Goal: Information Seeking & Learning: Learn about a topic

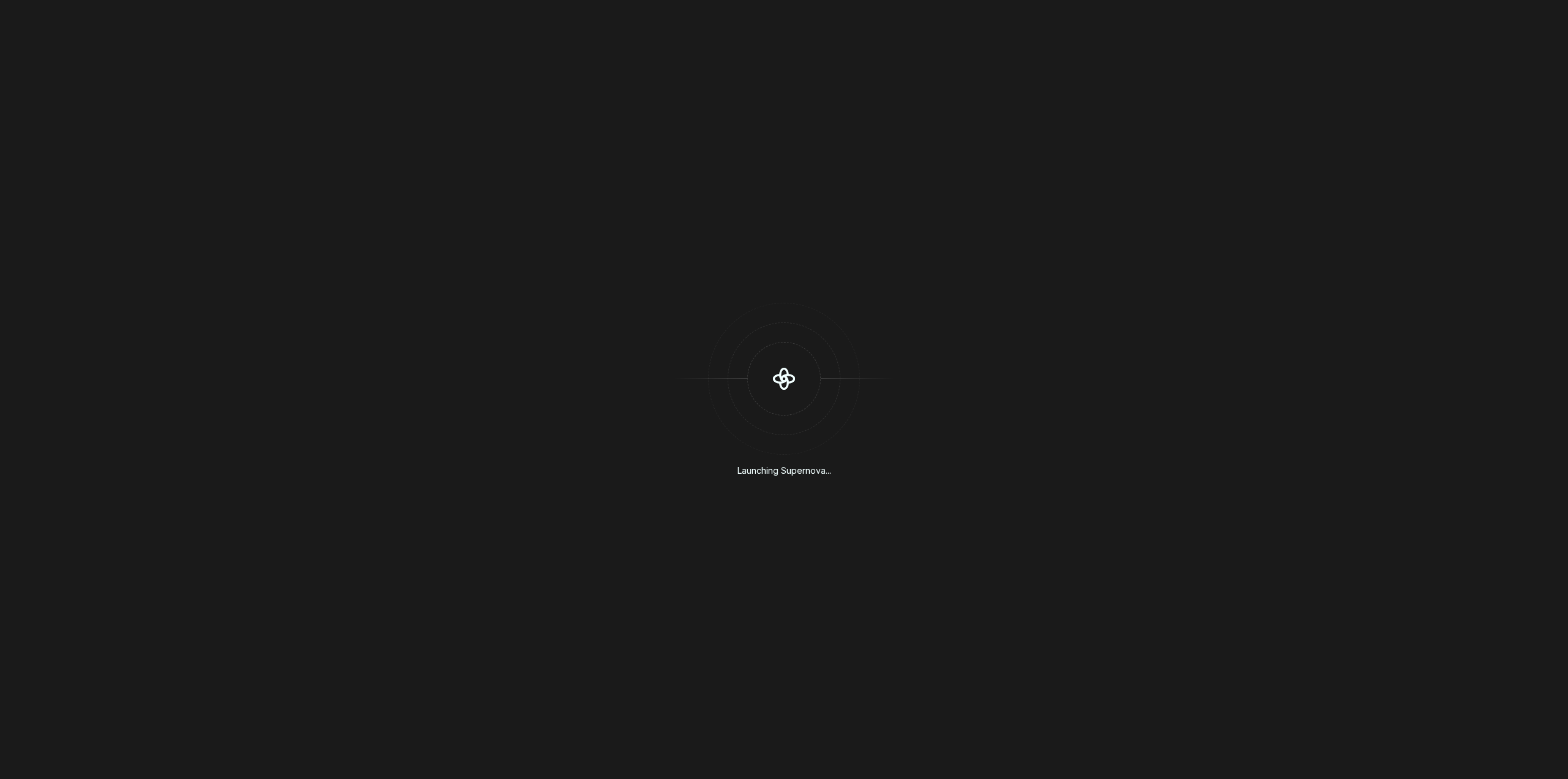
drag, startPoint x: 513, startPoint y: 490, endPoint x: 533, endPoint y: 487, distance: 20.2
click at [513, 491] on div "Launching Supernova..." at bounding box center [784, 390] width 1568 height 779
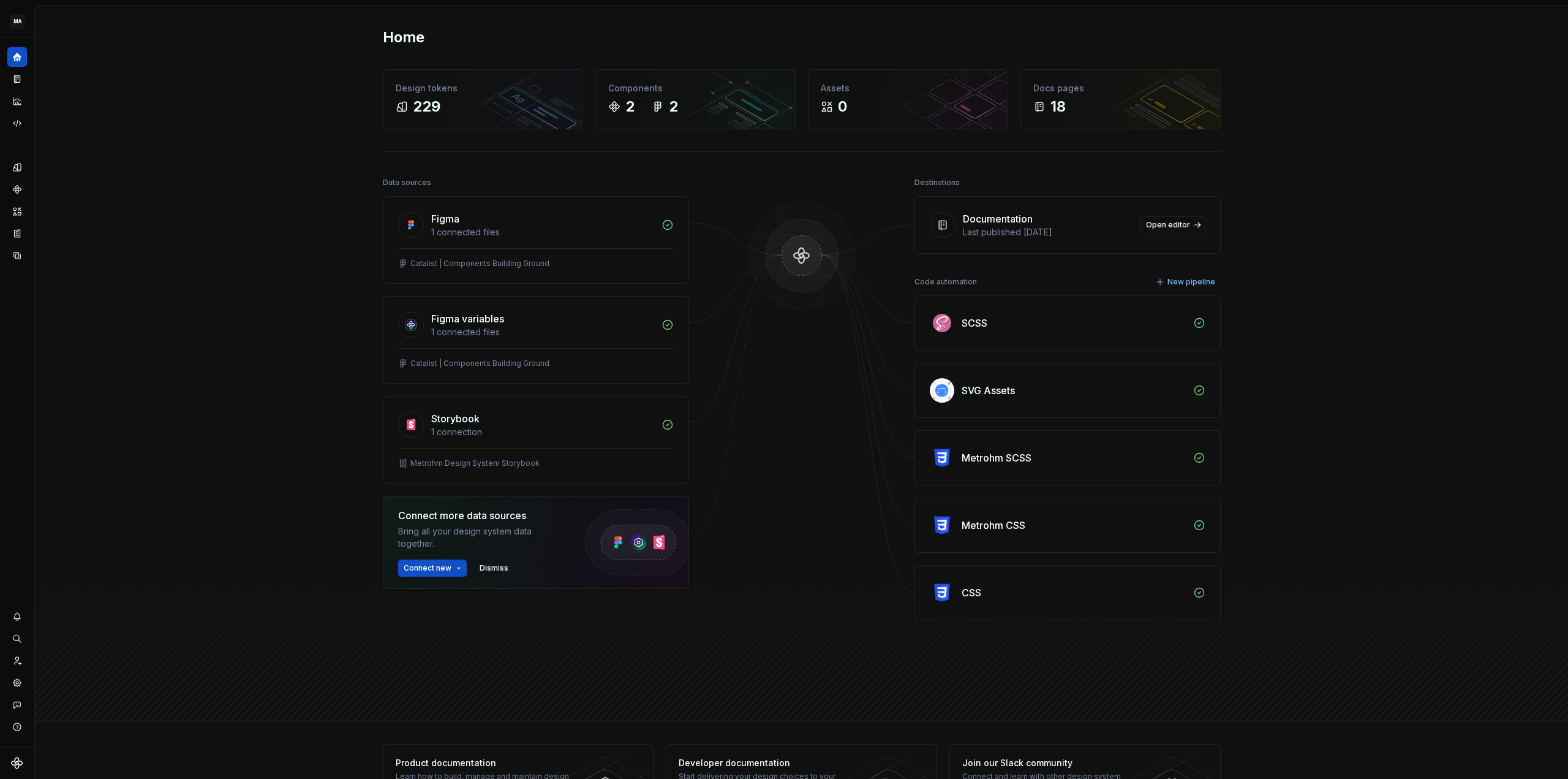
click at [266, 174] on div "Home Design tokens 229 Components 2 2 Assets 0 Docs pages 18 Data sources Figma…" at bounding box center [801, 364] width 1533 height 716
click at [27, 36] on button "Expand sidebar" at bounding box center [25, 37] width 17 height 17
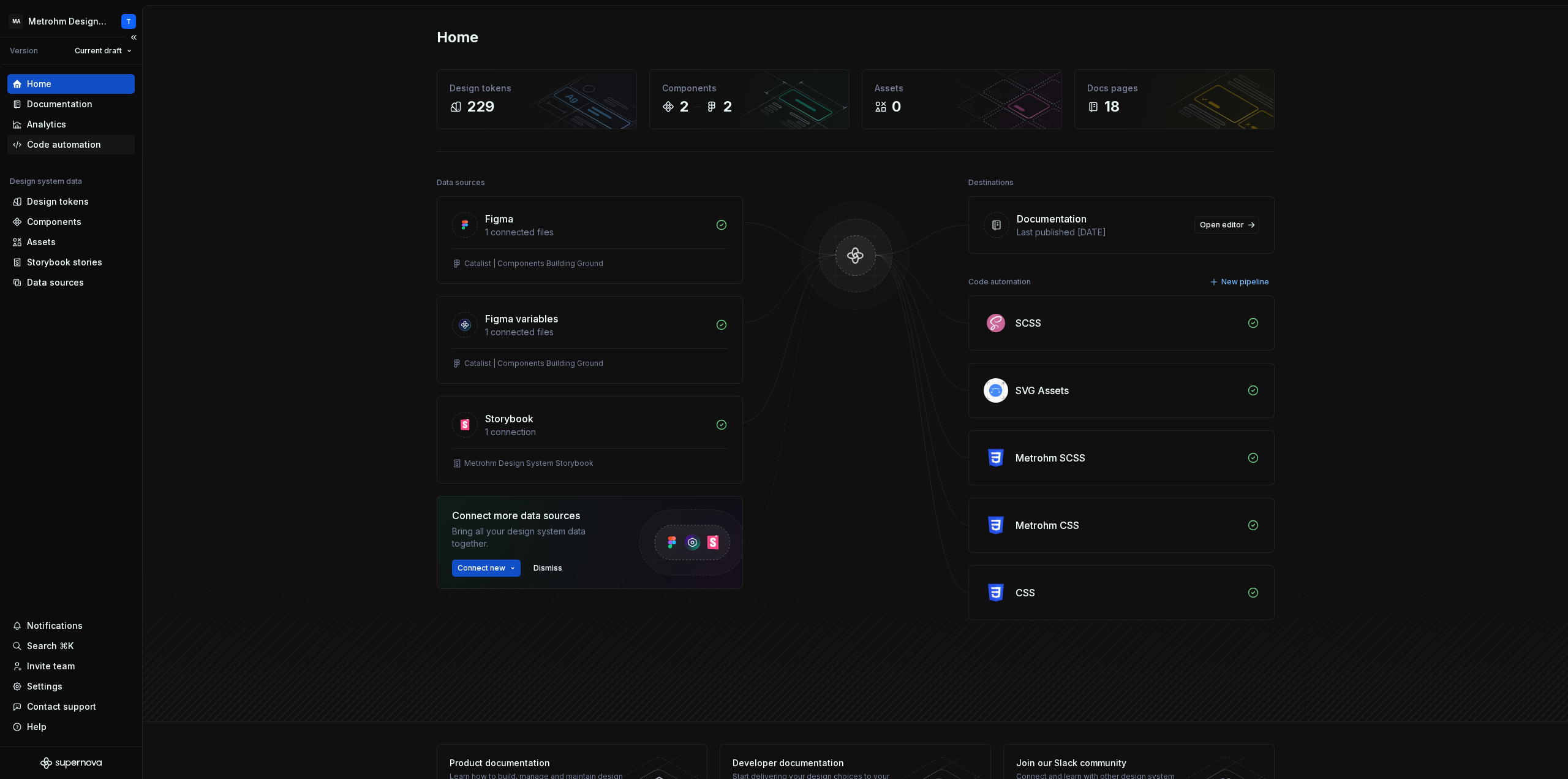
click at [61, 141] on div "Code automation" at bounding box center [63, 145] width 74 height 13
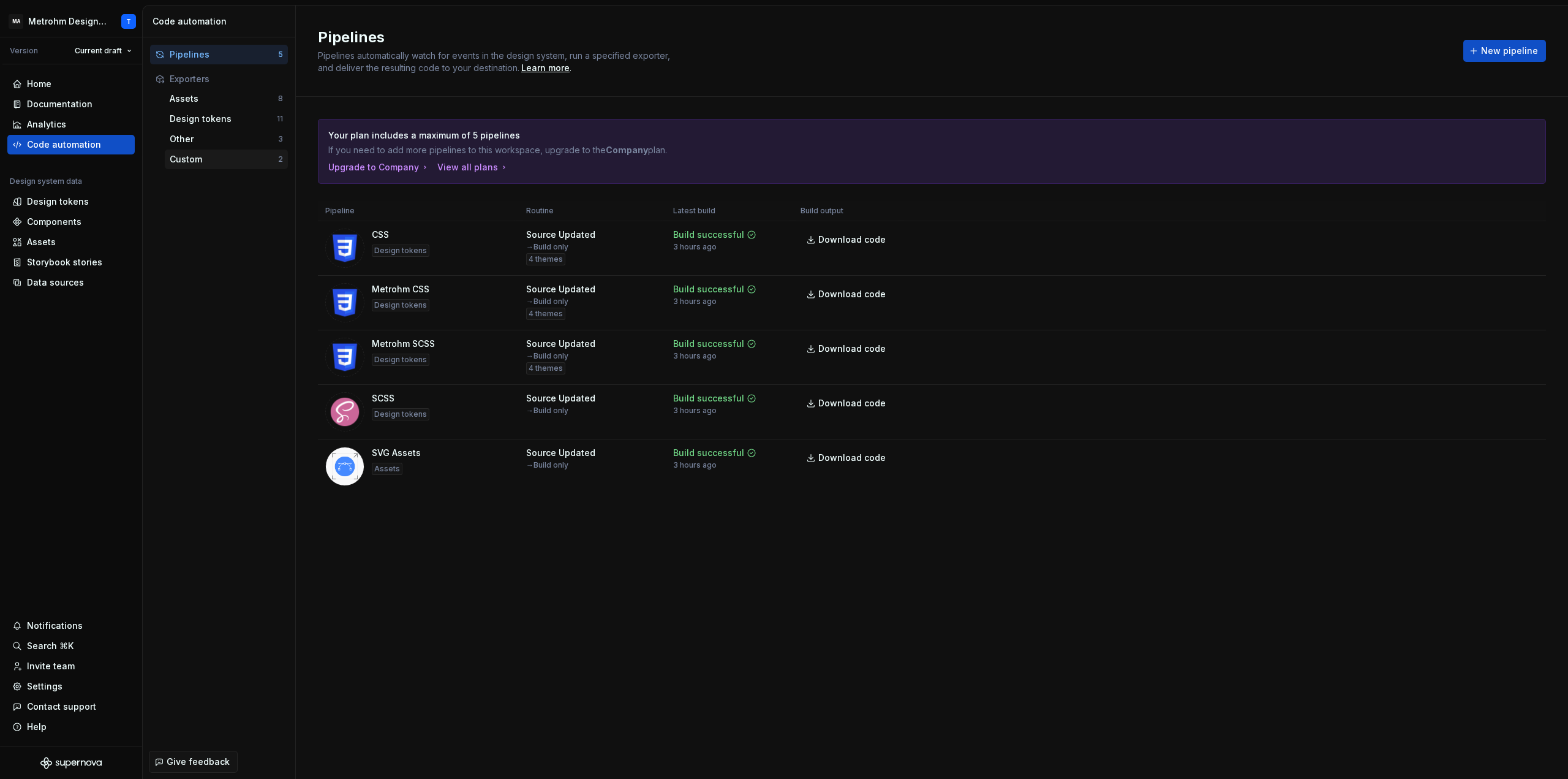
click at [190, 163] on div "Custom" at bounding box center [223, 160] width 108 height 13
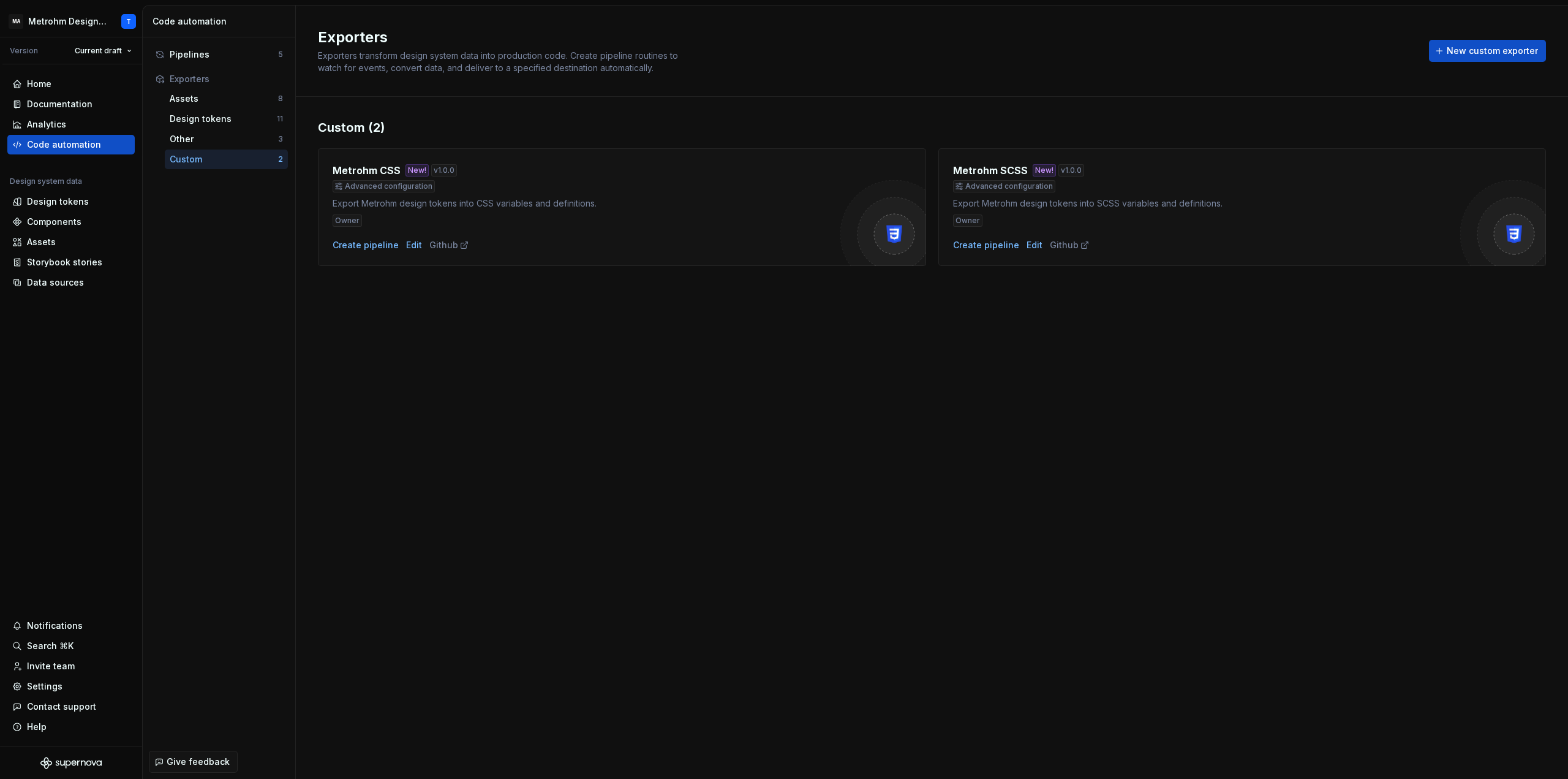
click at [572, 192] on div "Advanced configuration" at bounding box center [587, 187] width 508 height 13
click at [412, 246] on div "Edit" at bounding box center [414, 246] width 16 height 13
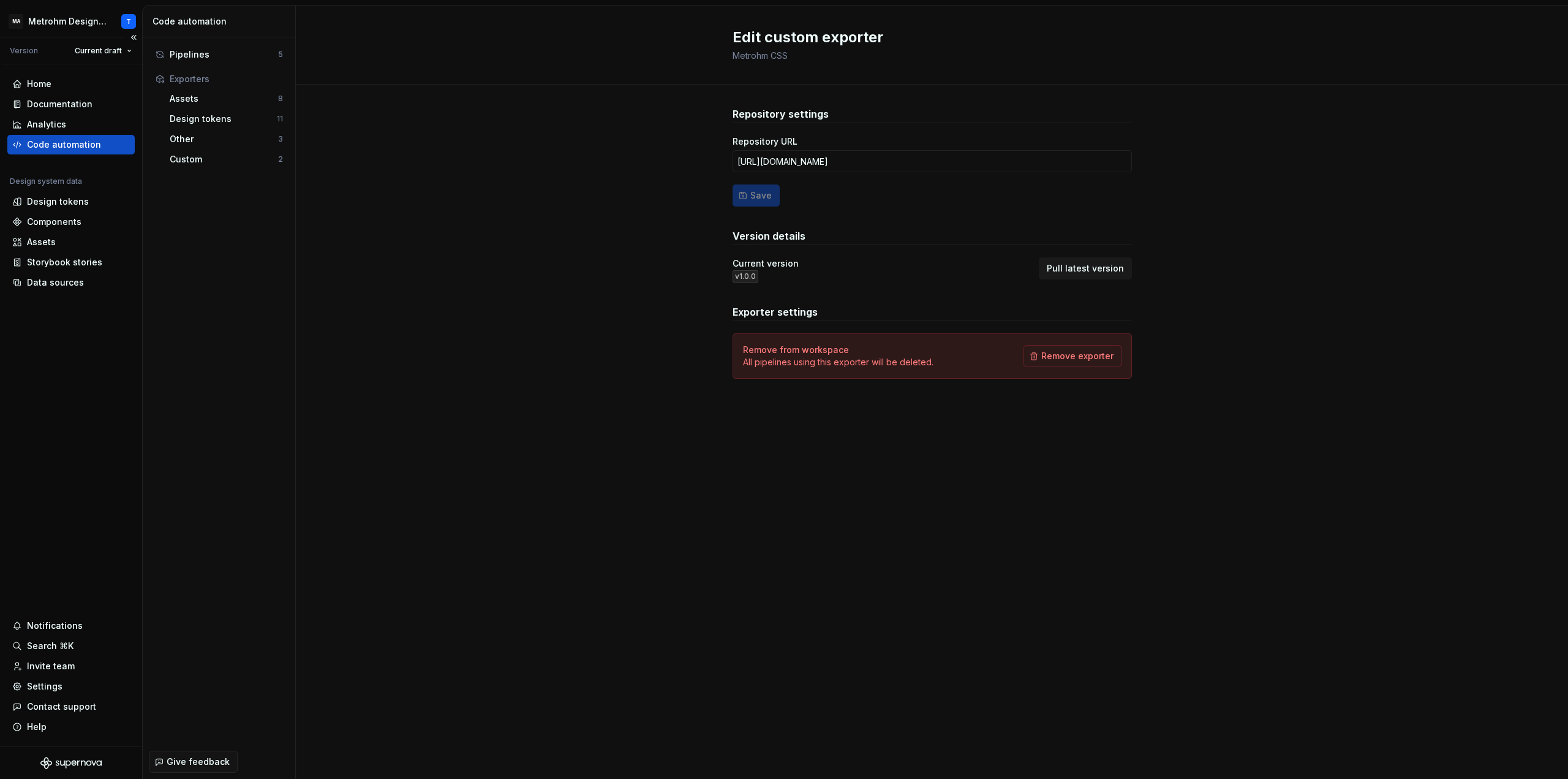
click at [67, 147] on div "Code automation" at bounding box center [63, 145] width 74 height 13
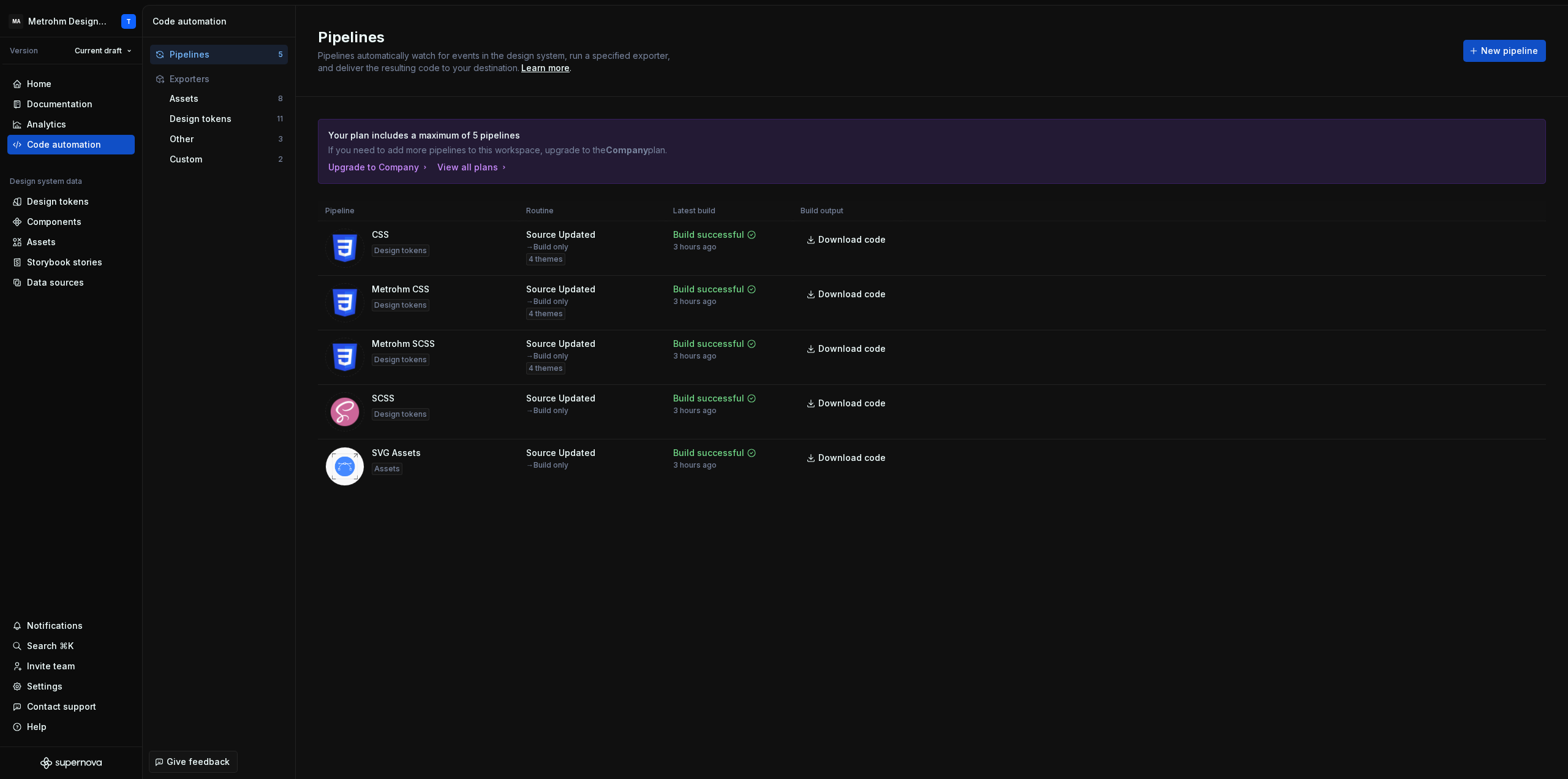
click at [195, 48] on div "Pipelines 5" at bounding box center [219, 54] width 138 height 20
click at [1530, 290] on html "MA Metrohm Design System T Version Current draft Home Documentation Analytics C…" at bounding box center [784, 390] width 1568 height 779
click at [1496, 315] on div "Edit pipeline" at bounding box center [1512, 318] width 104 height 13
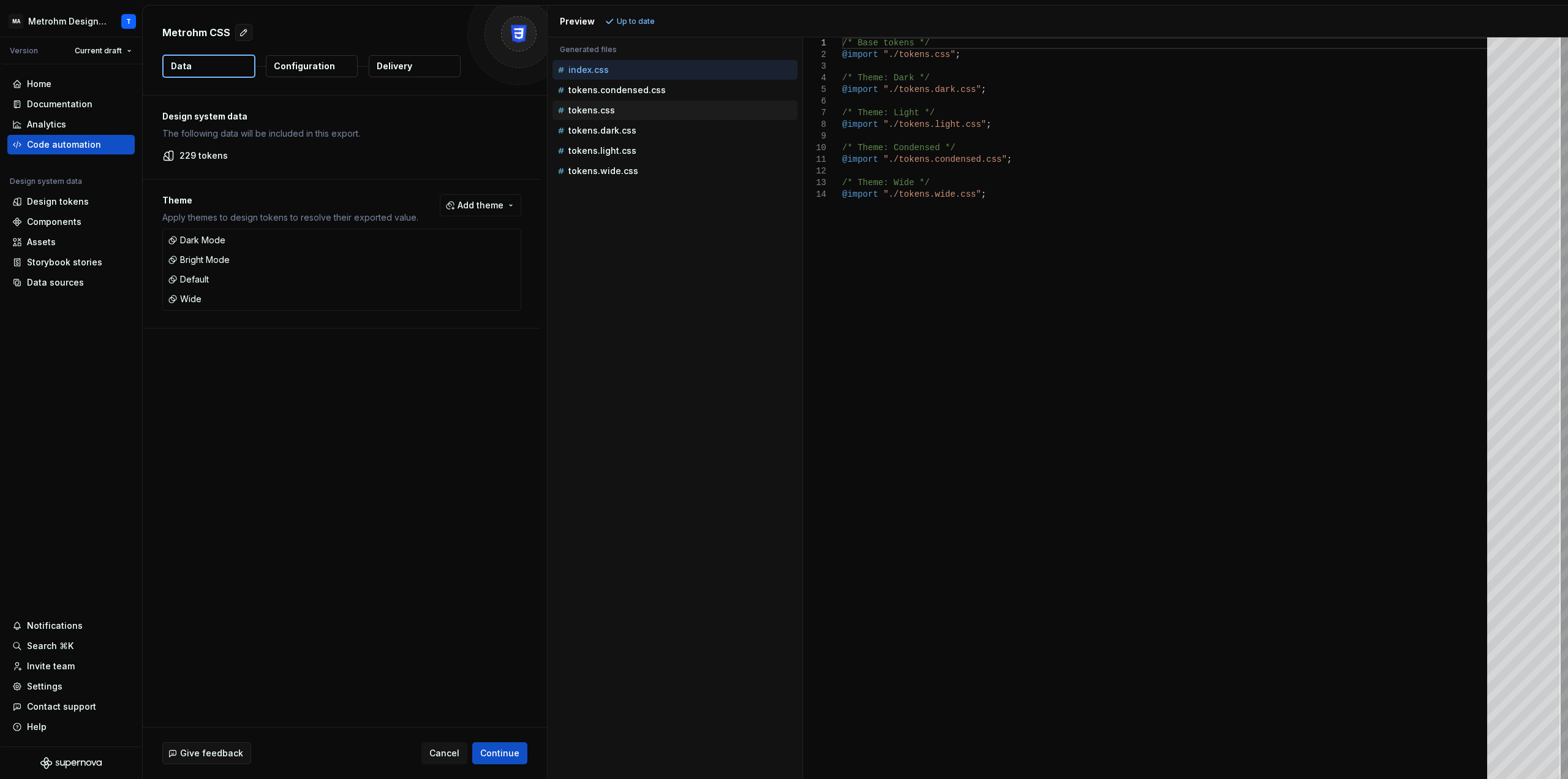
click at [591, 114] on p "tokens.css" at bounding box center [592, 110] width 46 height 10
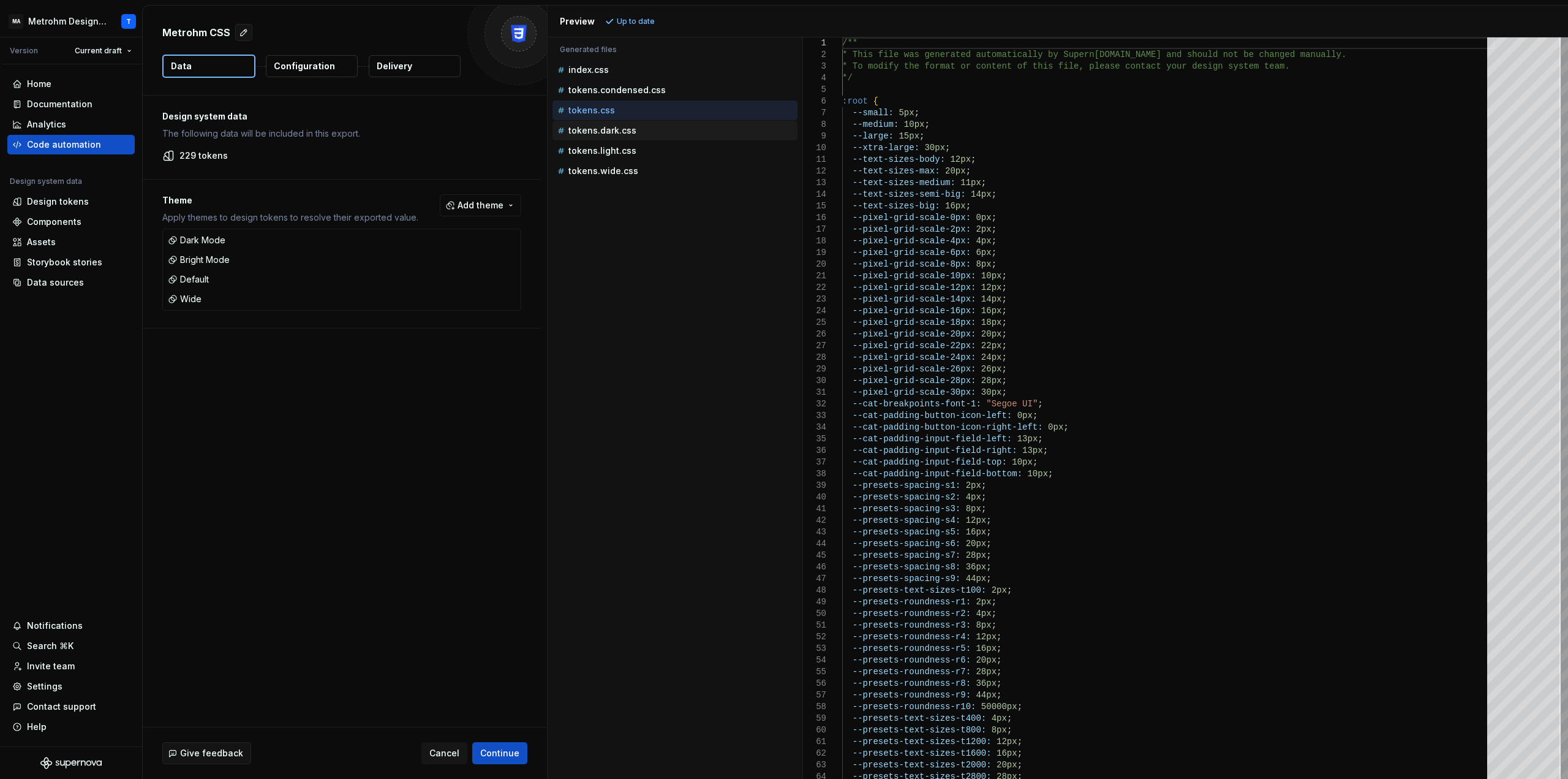
click at [592, 124] on div "tokens.dark.css" at bounding box center [677, 130] width 243 height 13
click at [705, 515] on div "Accessibility guide for tree . Navigate the tree with the arrow keys. Common tr…" at bounding box center [674, 418] width 254 height 722
click at [596, 109] on p "tokens.css" at bounding box center [592, 110] width 46 height 10
click at [596, 146] on p "tokens.light.css" at bounding box center [603, 150] width 68 height 10
click at [612, 108] on p "tokens.css" at bounding box center [592, 110] width 46 height 10
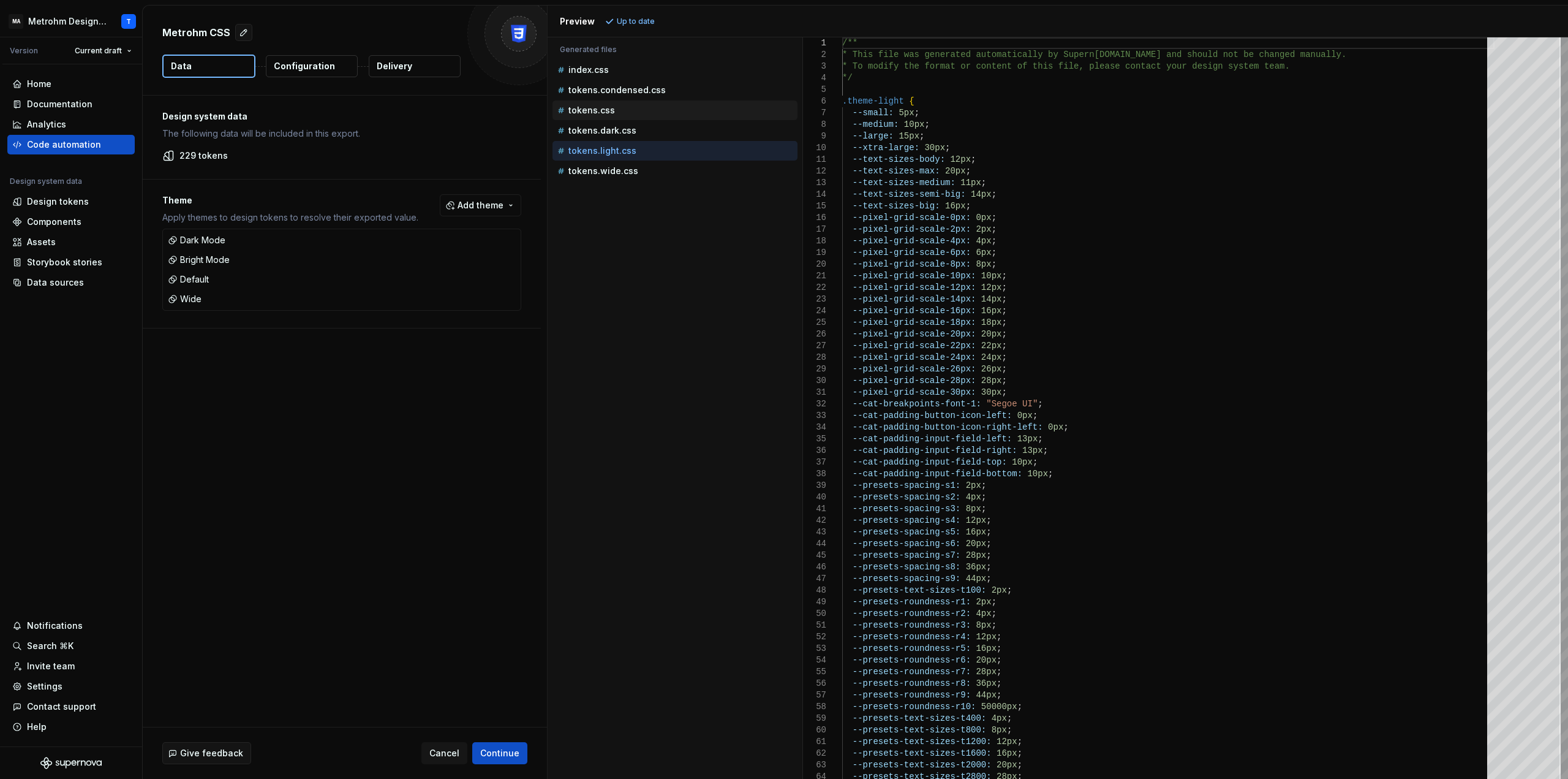
type textarea "**********"
click at [620, 253] on div "Accessibility guide for tree . Navigate the tree with the arrow keys. Common tr…" at bounding box center [674, 418] width 254 height 722
click at [631, 540] on div "Accessibility guide for tree . Navigate the tree with the arrow keys. Common tr…" at bounding box center [674, 418] width 254 height 722
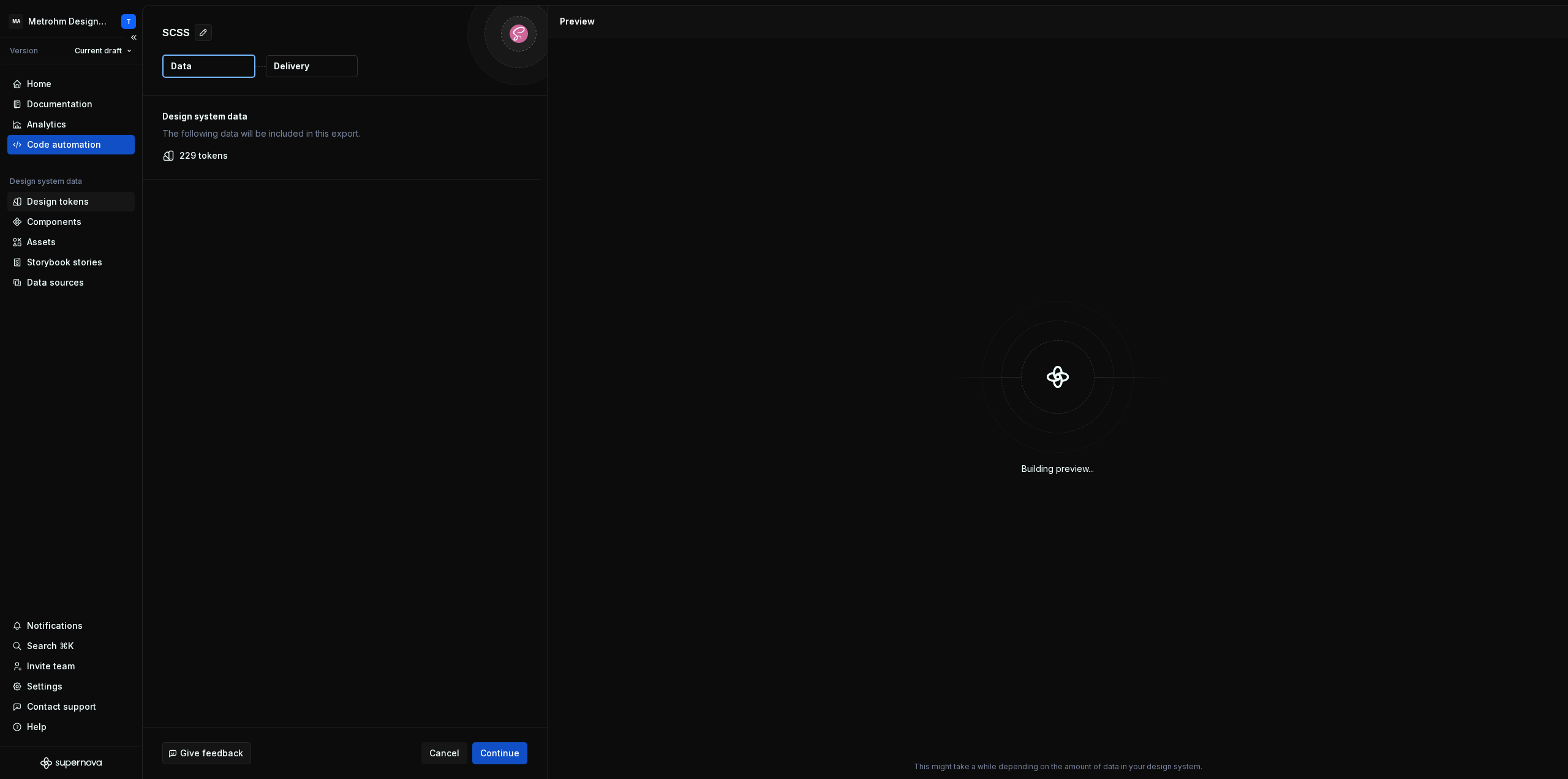
click at [68, 202] on div "Design tokens" at bounding box center [57, 202] width 62 height 13
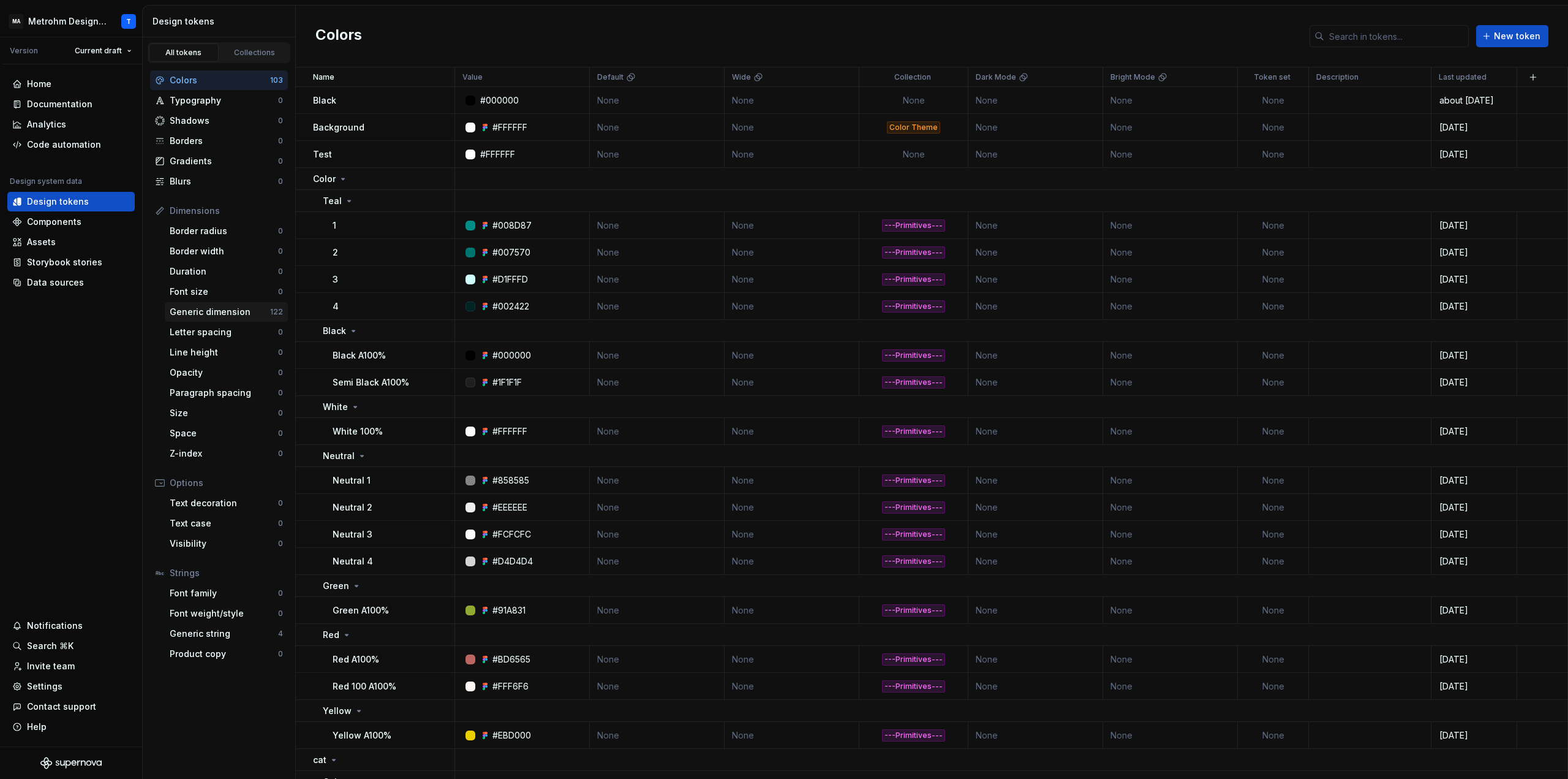
click at [218, 309] on div "Generic dimension" at bounding box center [220, 312] width 101 height 13
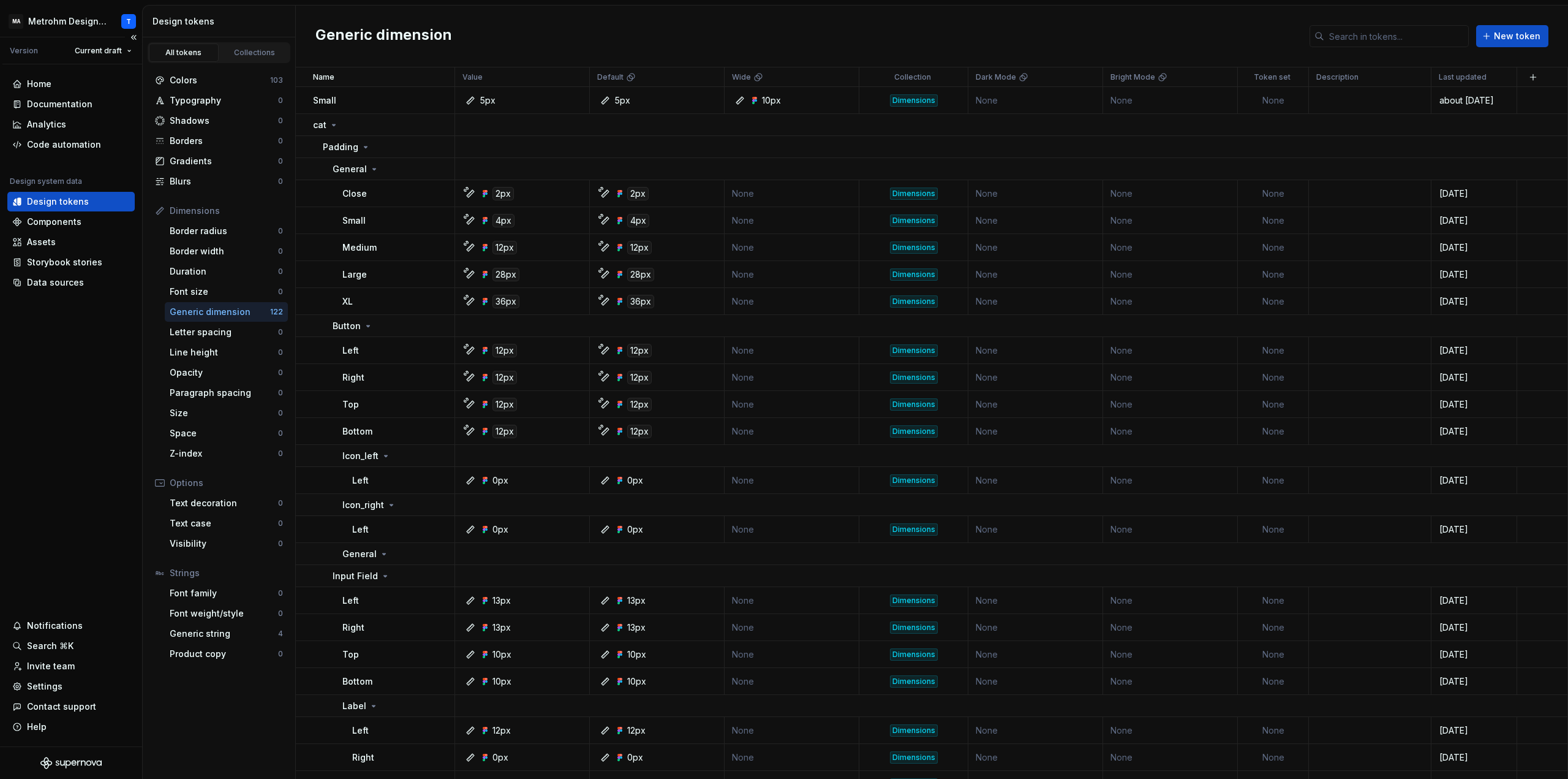
click at [48, 360] on div "Home Documentation Analytics Code automation Design system data Design tokens C…" at bounding box center [71, 406] width 142 height 683
click at [63, 448] on div "Home Documentation Analytics Code automation Design system data Design tokens C…" at bounding box center [71, 406] width 142 height 683
click at [87, 415] on div "Home Documentation Analytics Code automation Design system data Design tokens C…" at bounding box center [71, 406] width 142 height 683
click at [220, 631] on div "Generic string" at bounding box center [223, 634] width 108 height 13
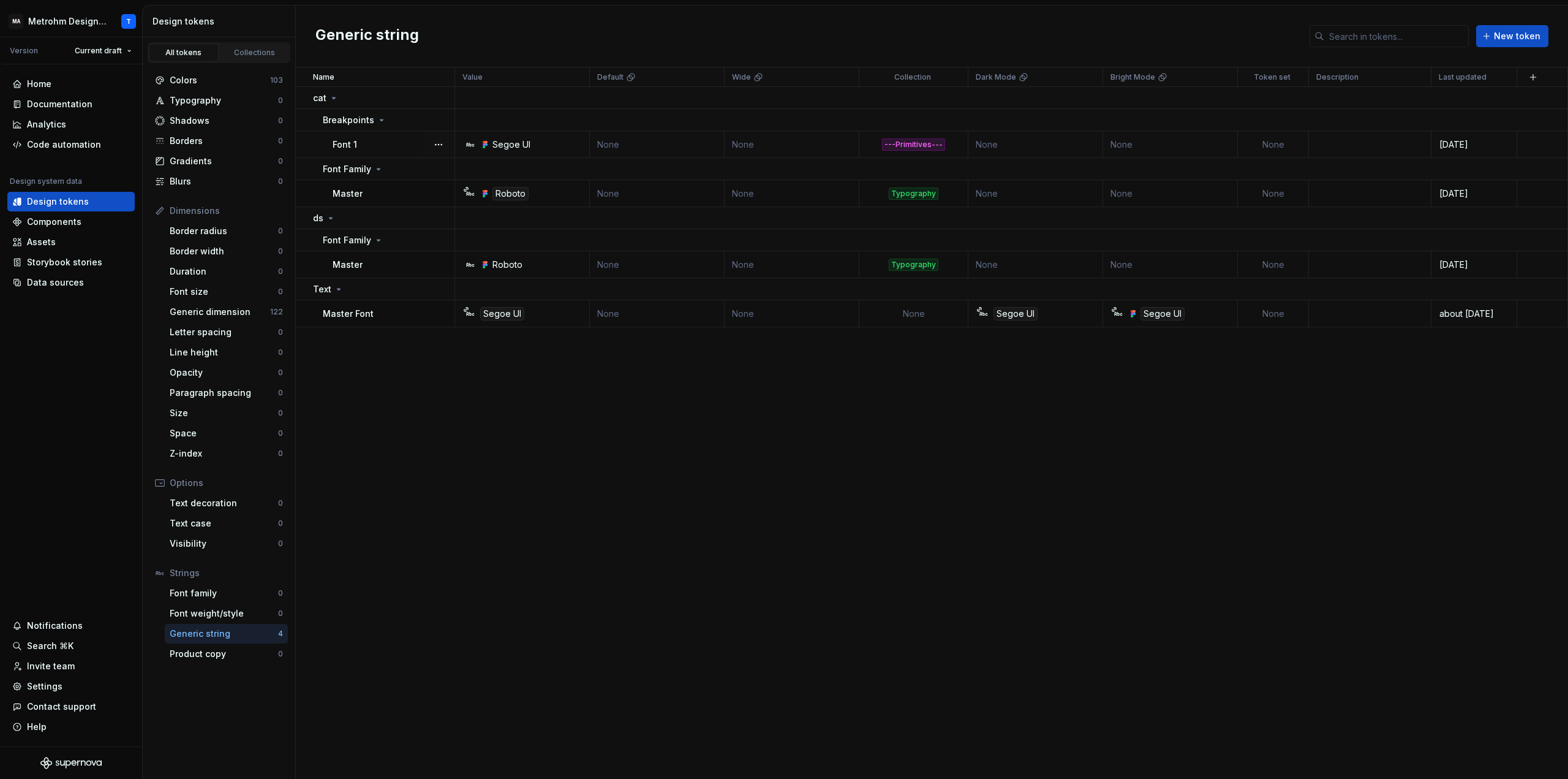
click at [486, 145] on icon at bounding box center [486, 145] width 3 height 3
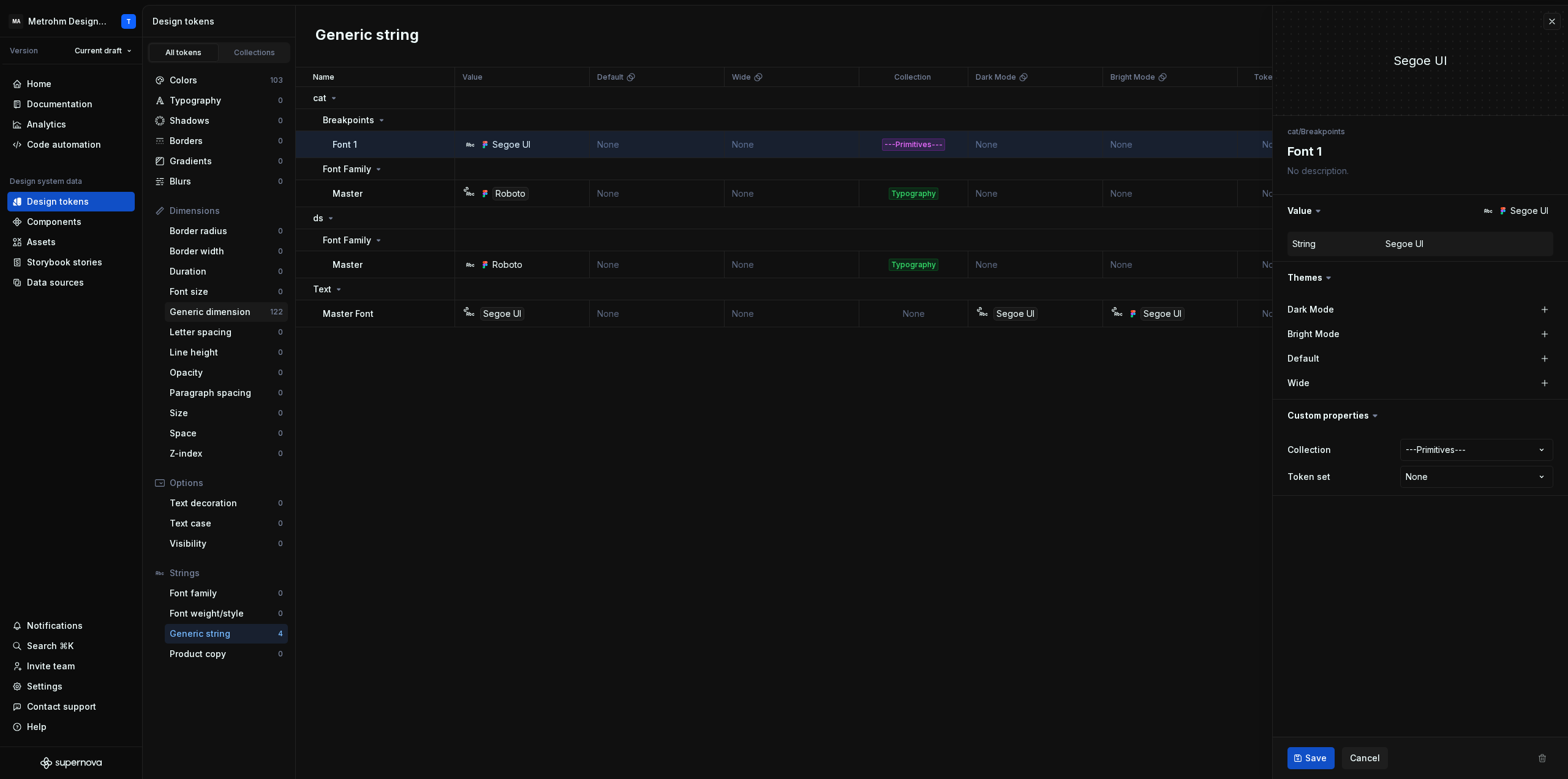
click at [213, 313] on div "Generic dimension" at bounding box center [220, 312] width 101 height 13
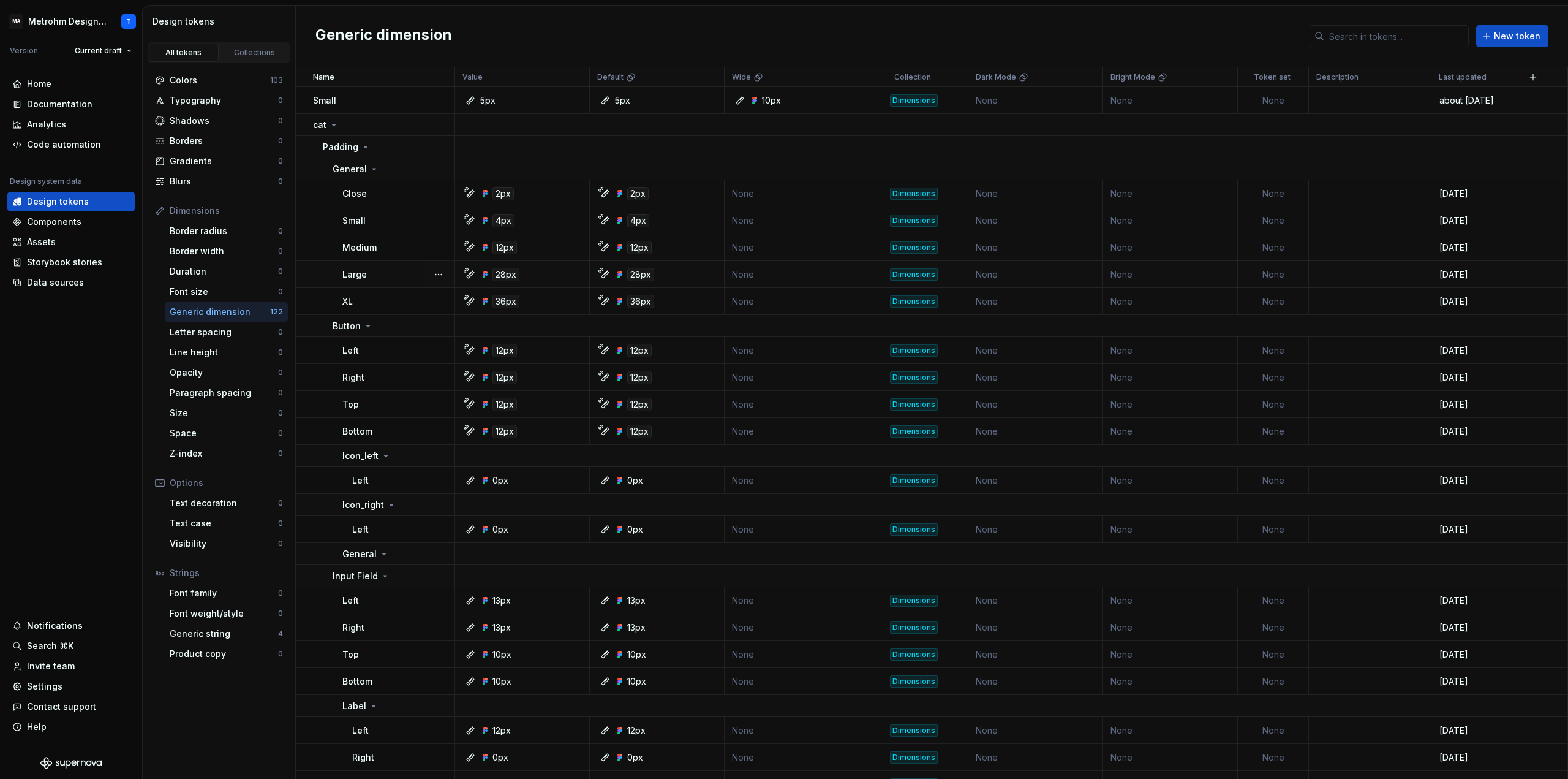
click at [528, 270] on div "28px" at bounding box center [526, 274] width 126 height 13
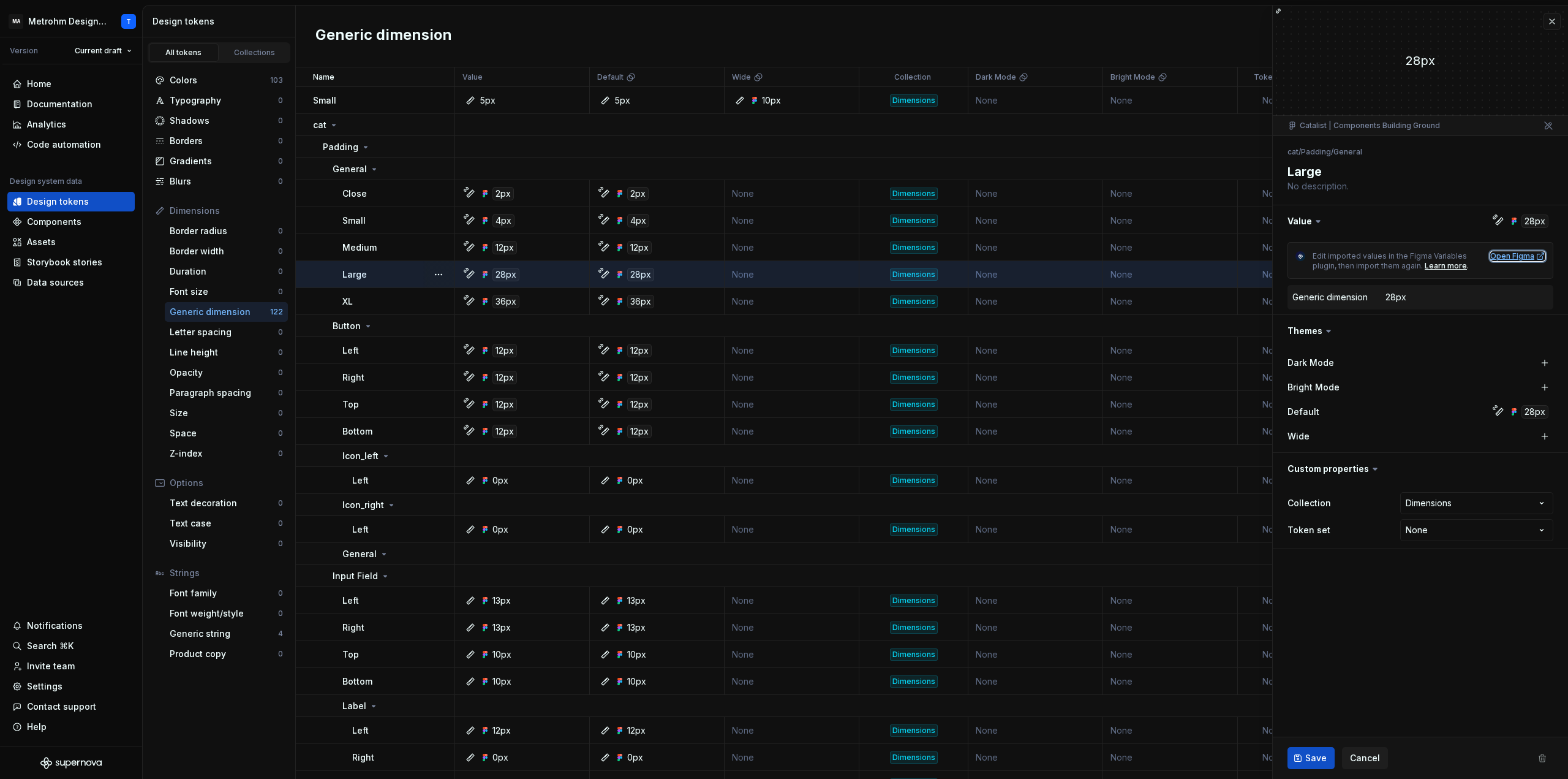
click at [1512, 255] on div "Open Figma" at bounding box center [1518, 255] width 55 height 10
type textarea "*"
